Goal: Task Accomplishment & Management: Manage account settings

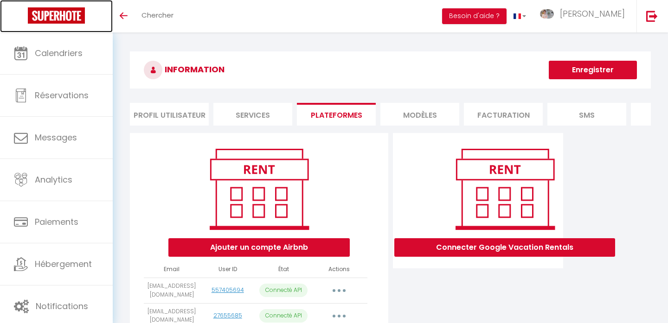
click at [55, 15] on img at bounding box center [56, 15] width 57 height 16
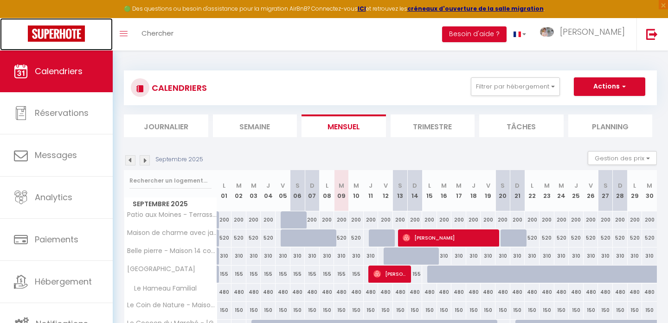
click at [63, 37] on img at bounding box center [56, 34] width 57 height 16
click at [247, 32] on div "Toggle menubar Chercher BUTTON Besoin d'aide ? Morgan Paramètres Équipe" at bounding box center [364, 34] width 594 height 32
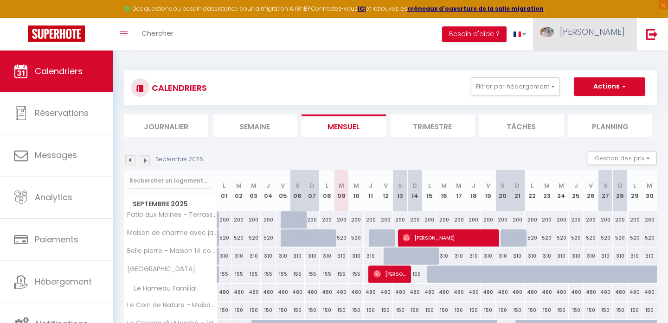
click at [588, 30] on link "[PERSON_NAME]" at bounding box center [584, 34] width 103 height 32
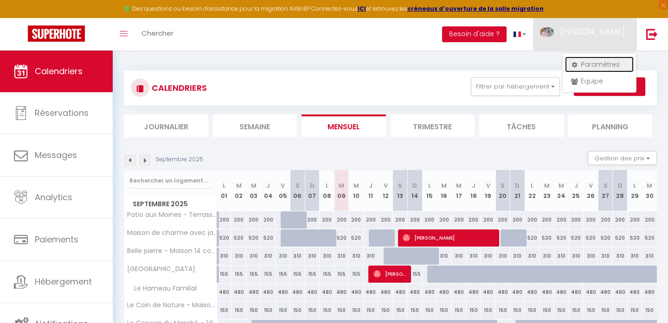
click at [591, 62] on link "Paramètres" at bounding box center [599, 65] width 69 height 16
select select "fr"
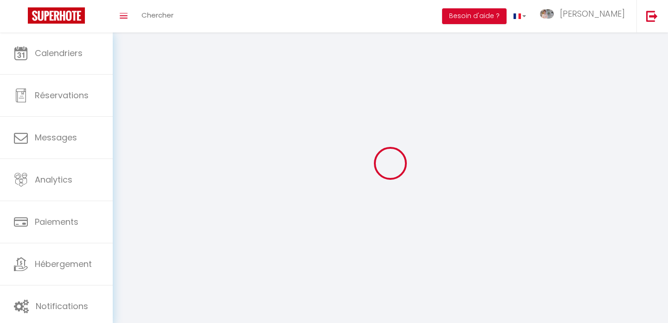
select select
type input "[PERSON_NAME]"
type input "0633657787"
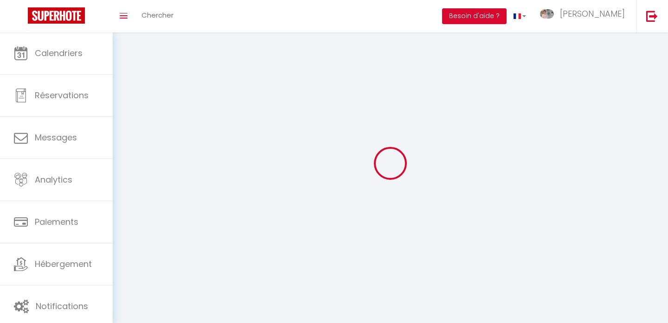
type input "[STREET_ADDRESS]"
type input "75004"
type input "[GEOGRAPHIC_DATA]"
type input "YVIeIqJjhQa9NG4RQnUJyHyC2"
type input "P6ewJD9hOZqB9g2PAUuYgFozx"
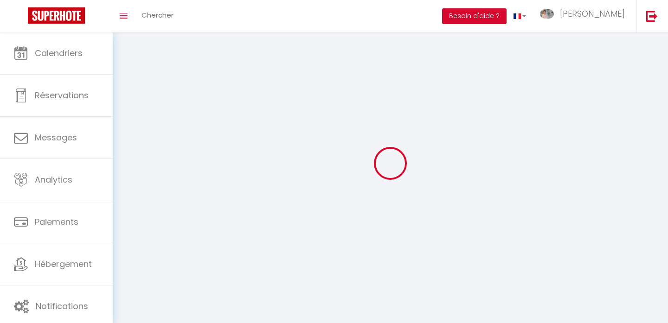
type input "[URL][DOMAIN_NAME]"
type input "YVIeIqJjhQa9NG4RQnUJyHyC2"
type input "P6ewJD9hOZqB9g2PAUuYgFozx"
type input "[URL][DOMAIN_NAME]"
select select "28"
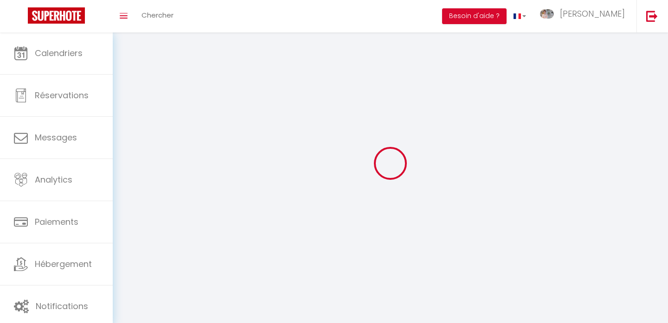
select select "fr"
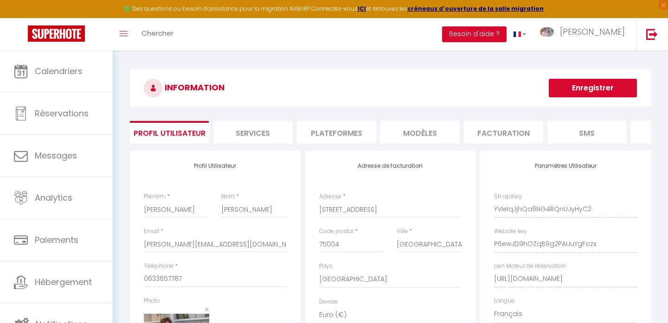
click at [346, 135] on li "Plateformes" at bounding box center [336, 132] width 79 height 23
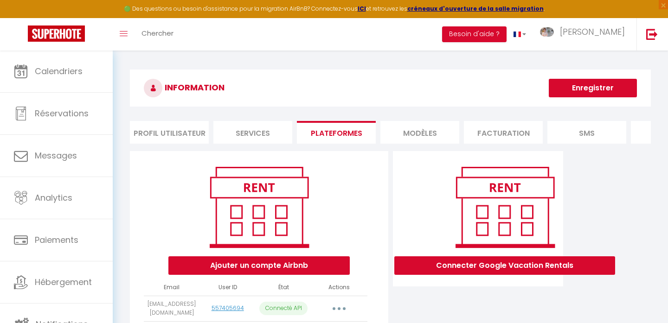
click at [253, 134] on li "Services" at bounding box center [252, 132] width 79 height 23
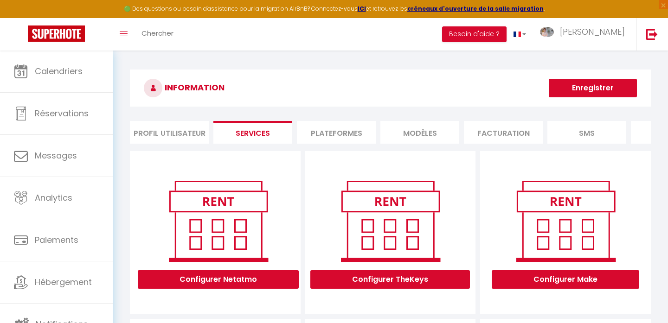
click at [179, 135] on li "Profil Utilisateur" at bounding box center [169, 132] width 79 height 23
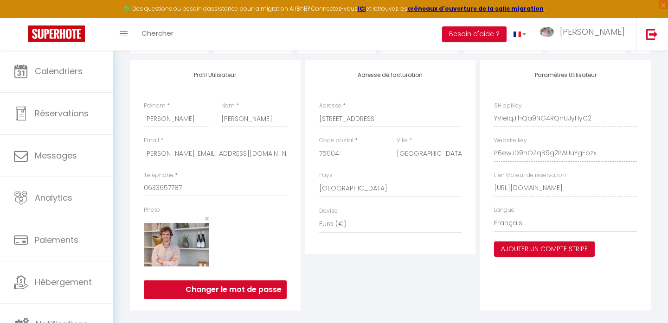
scroll to position [92, 0]
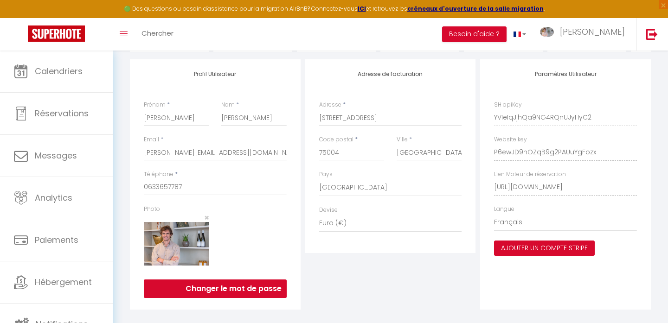
click at [526, 247] on button "Ajouter un compte Stripe" at bounding box center [544, 249] width 101 height 16
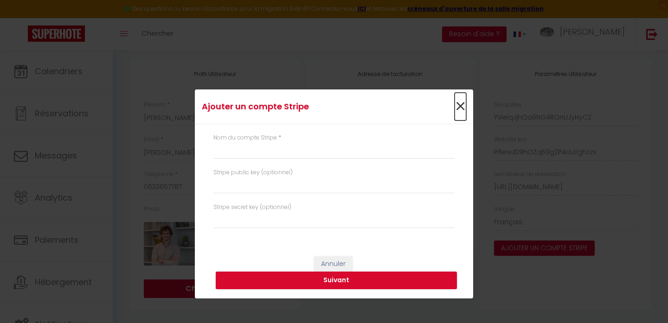
click at [461, 108] on span "×" at bounding box center [460, 107] width 12 height 28
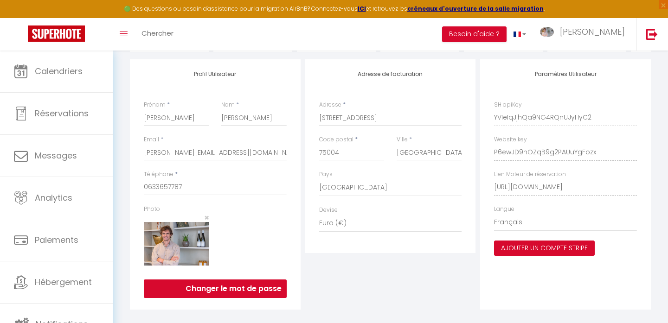
click at [525, 247] on button "Ajouter un compte Stripe" at bounding box center [544, 249] width 101 height 16
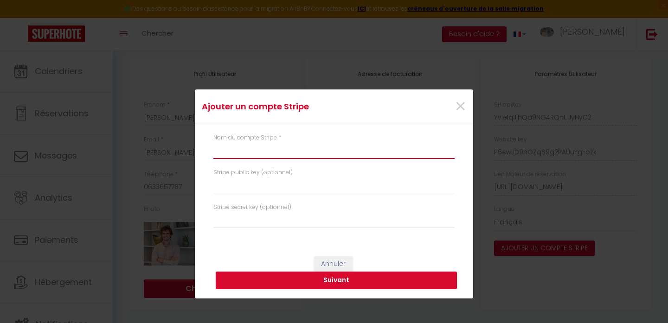
click at [335, 148] on input "text" at bounding box center [333, 150] width 241 height 17
type input "Story's Immobilier"
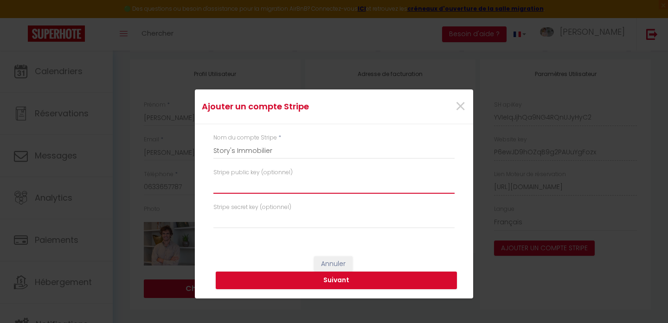
click at [341, 190] on input "text" at bounding box center [333, 185] width 241 height 17
paste input "@storys_immobilier"
type input "@storys_immobilier"
click at [380, 168] on div "Stripe public key (optionnel) @storys_immobilier" at bounding box center [333, 181] width 241 height 26
click at [280, 285] on button "Suivant" at bounding box center [336, 281] width 241 height 18
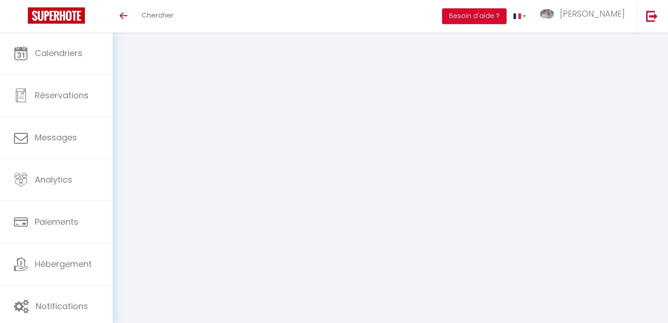
select select "28"
select select "fr"
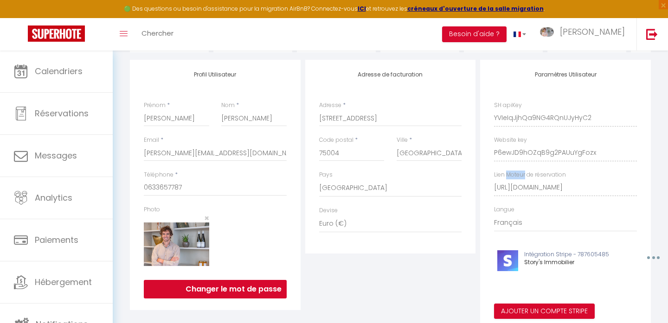
scroll to position [84, 0]
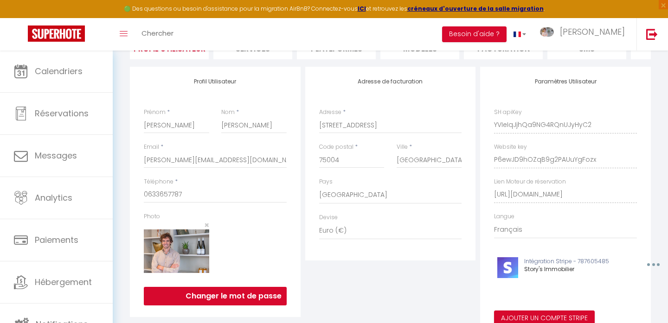
click at [554, 76] on div "Paramètres Utilisateur SH apiKey YVIeIqJjhQa9NG4RQnUJyHyC2 Website key P6ewJD9h…" at bounding box center [565, 202] width 171 height 271
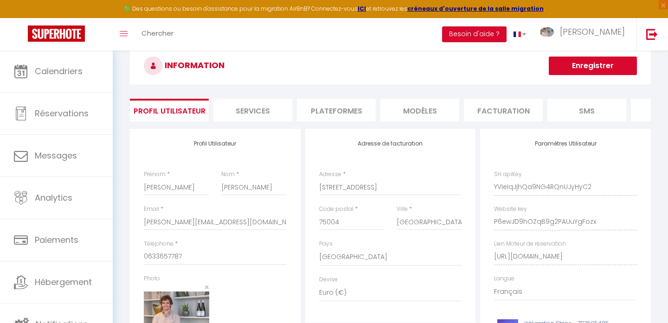
scroll to position [0, 0]
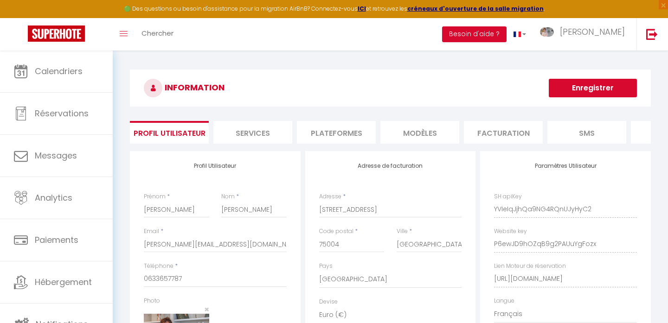
click at [574, 91] on button "Enregistrer" at bounding box center [593, 88] width 88 height 19
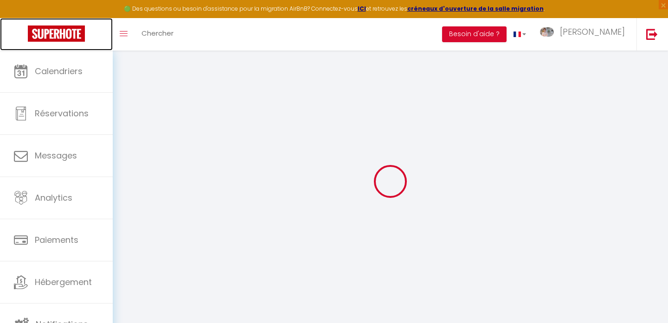
click at [62, 32] on img at bounding box center [56, 34] width 57 height 16
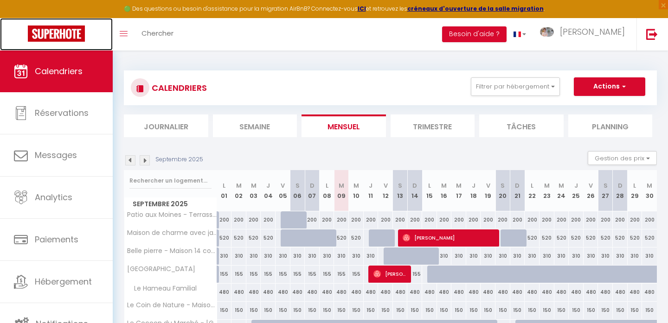
click at [59, 31] on img at bounding box center [56, 34] width 57 height 16
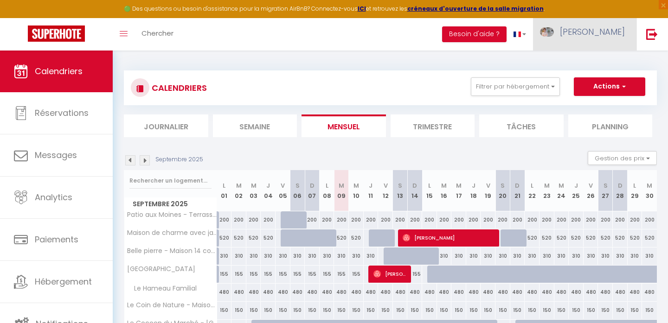
click at [601, 37] on span "[PERSON_NAME]" at bounding box center [592, 32] width 65 height 12
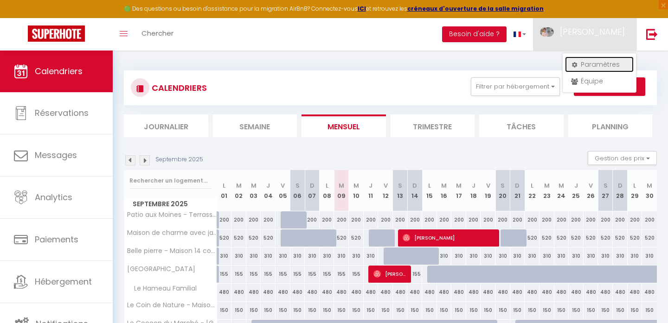
click at [586, 63] on link "Paramètres" at bounding box center [599, 65] width 69 height 16
select select "28"
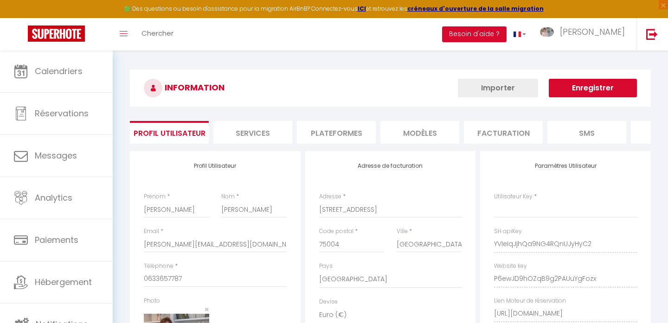
type input "YVIeIqJjhQa9NG4RQnUJyHyC2"
type input "P6ewJD9hOZqB9g2PAUuYgFozx"
type input "[URL][DOMAIN_NAME]"
select select "fr"
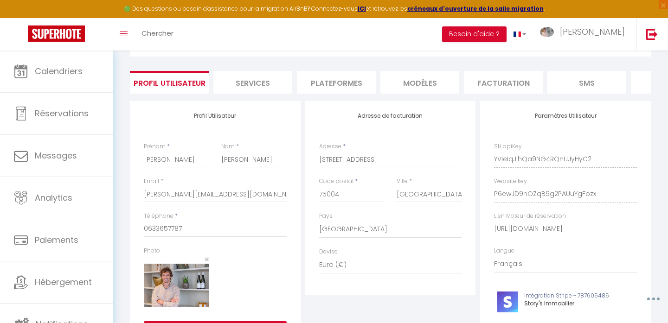
scroll to position [31, 0]
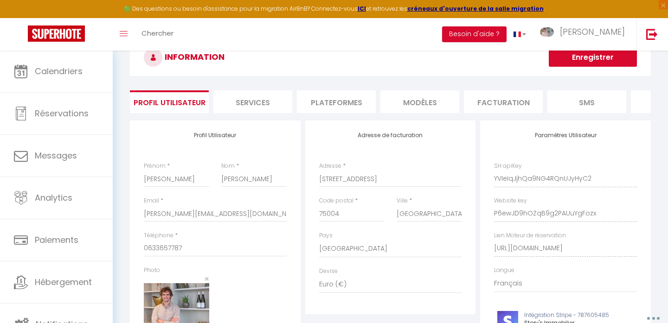
click at [249, 102] on li "Services" at bounding box center [252, 101] width 79 height 23
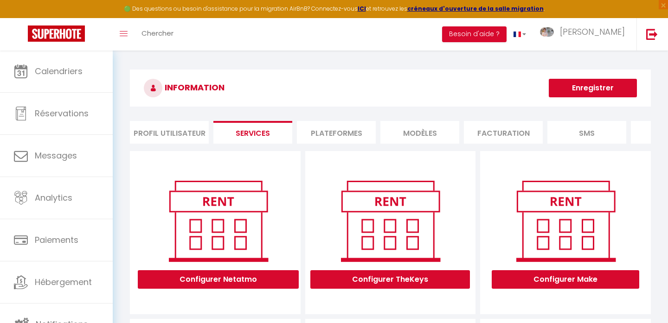
click at [328, 126] on li "Plateformes" at bounding box center [336, 132] width 79 height 23
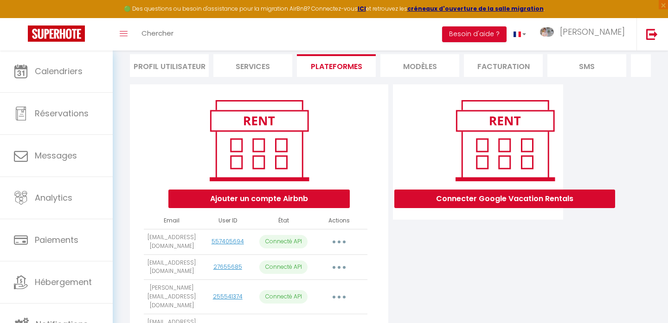
scroll to position [67, 0]
click at [408, 68] on li "MODÈLES" at bounding box center [419, 65] width 79 height 23
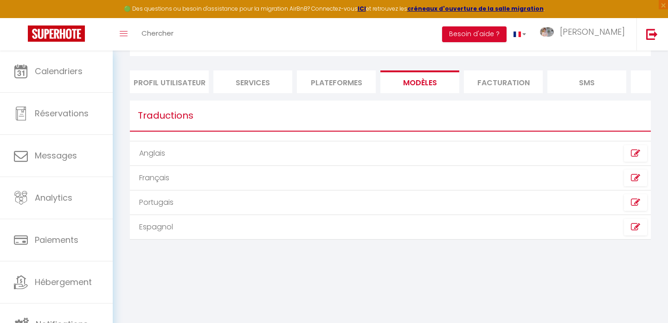
click at [482, 83] on li "Facturation" at bounding box center [503, 81] width 79 height 23
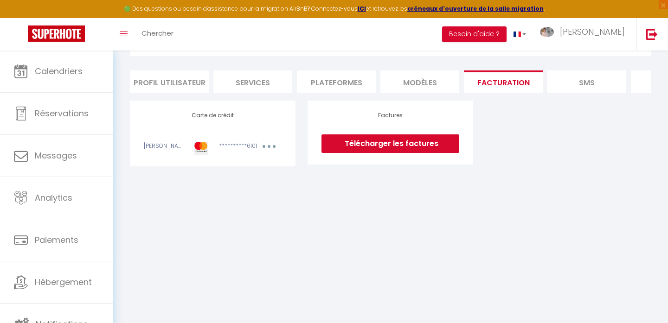
click at [565, 88] on li "SMS" at bounding box center [586, 81] width 79 height 23
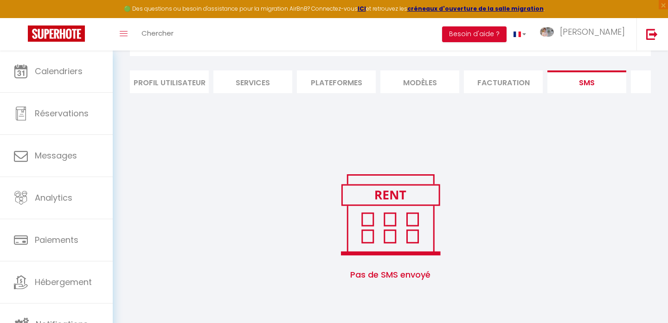
click at [640, 89] on li "website" at bounding box center [670, 81] width 79 height 23
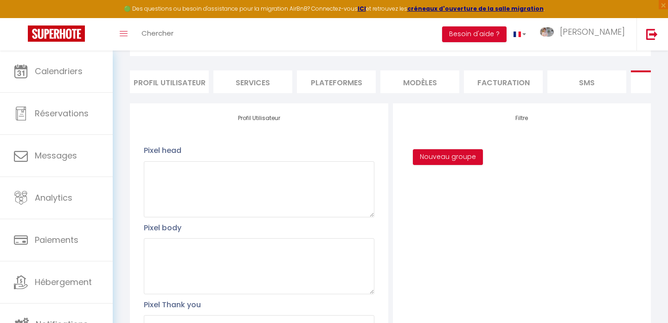
scroll to position [67, 0]
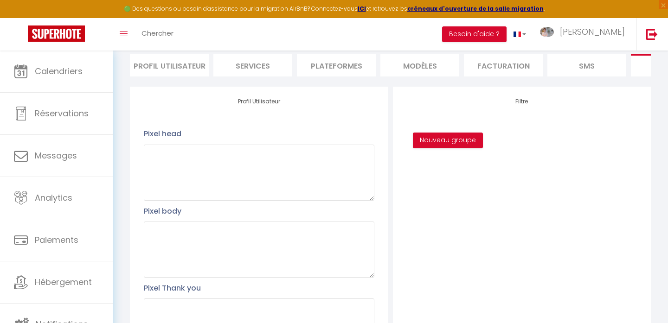
click at [157, 65] on li "Profil Utilisateur" at bounding box center [169, 65] width 79 height 23
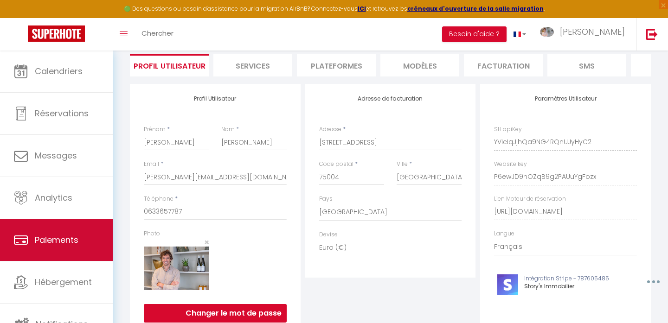
scroll to position [3, 0]
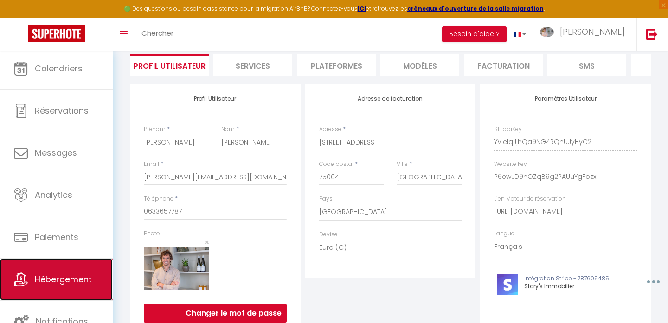
click at [69, 268] on link "Hébergement" at bounding box center [56, 280] width 113 height 42
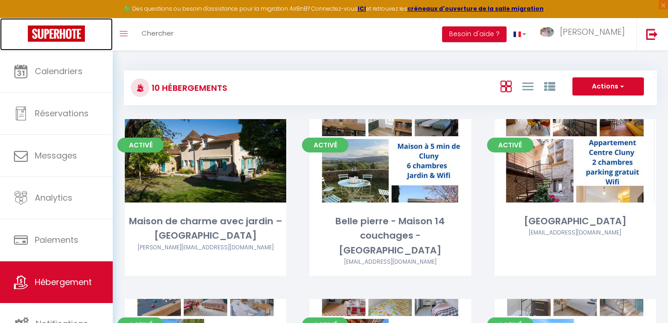
click at [77, 35] on img at bounding box center [56, 34] width 57 height 16
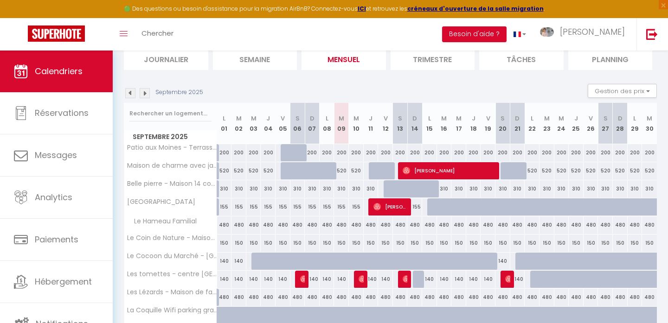
scroll to position [107, 0]
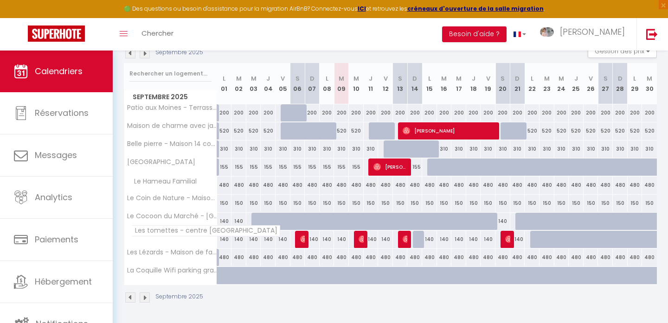
click at [175, 230] on span "Les tomettes - centre [GEOGRAPHIC_DATA]" at bounding box center [205, 230] width 149 height 11
click at [179, 213] on span "Le Cocoon du Marché - [GEOGRAPHIC_DATA]" at bounding box center [207, 212] width 153 height 11
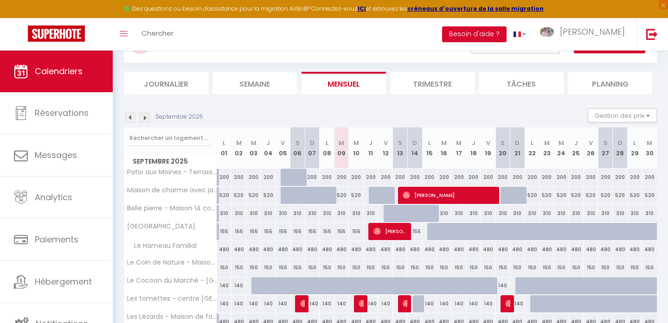
scroll to position [43, 0]
click at [186, 82] on li "Journalier" at bounding box center [166, 82] width 84 height 23
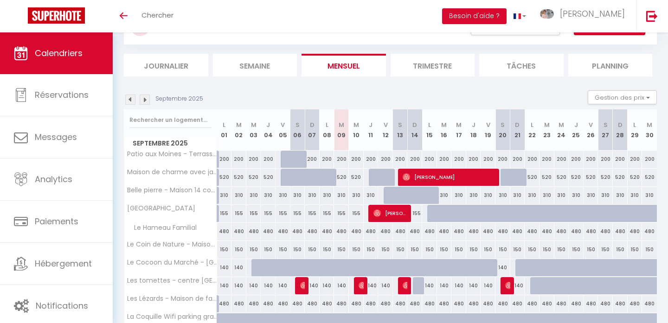
scroll to position [48, 0]
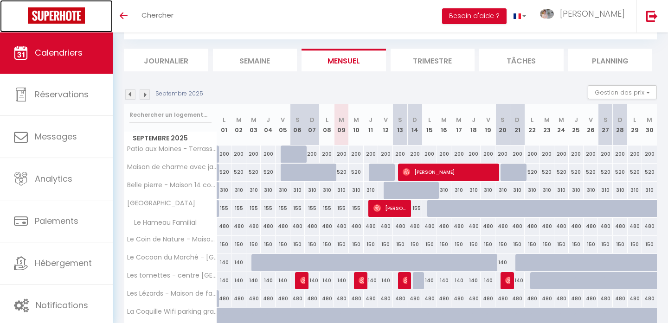
click at [60, 19] on img at bounding box center [56, 15] width 57 height 16
click at [61, 18] on img at bounding box center [56, 15] width 57 height 16
